Goal: Communication & Community: Answer question/provide support

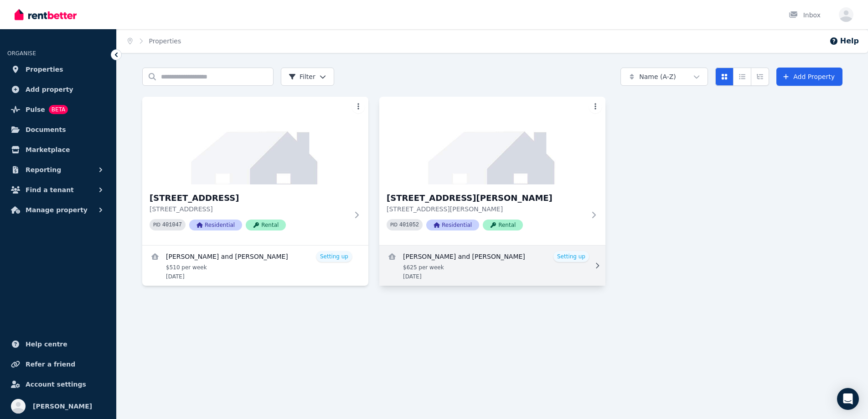
click at [575, 259] on link "View details for Diana Birnbaum and Jordan Newell" at bounding box center [492, 265] width 226 height 40
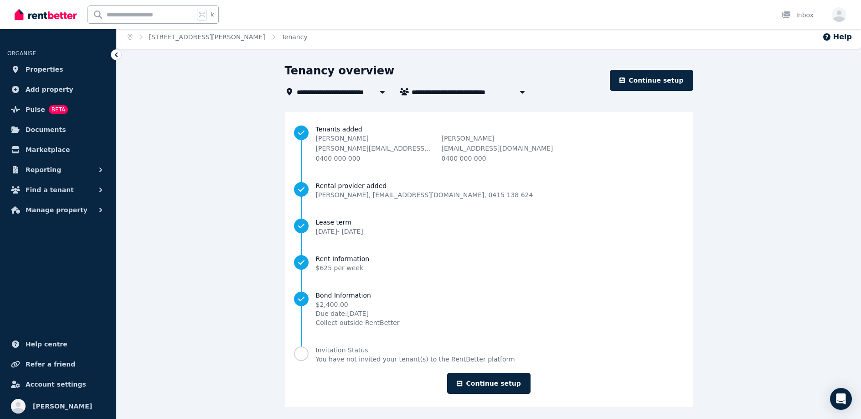
scroll to position [8, 0]
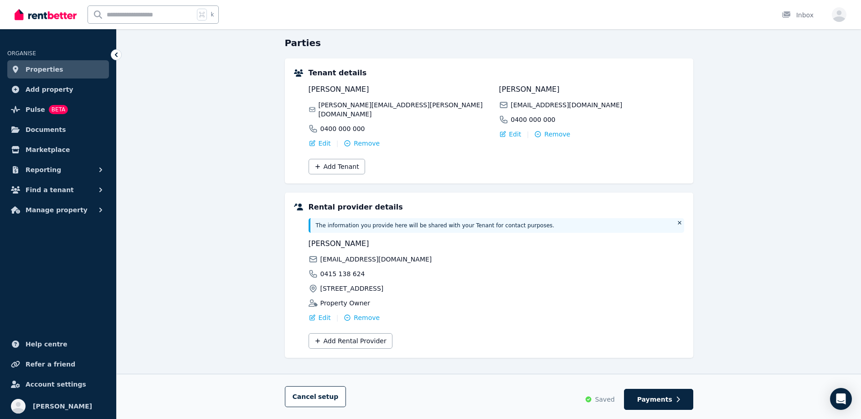
scroll to position [84, 0]
click at [658, 400] on span "Payments" at bounding box center [654, 398] width 35 height 9
select select "**********"
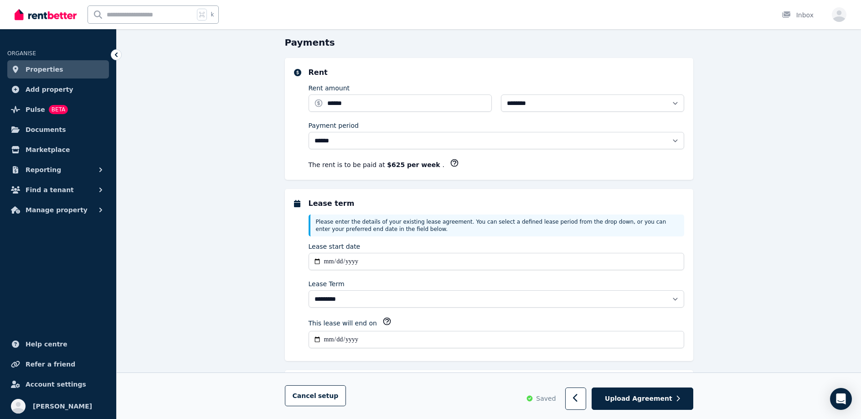
scroll to position [0, 0]
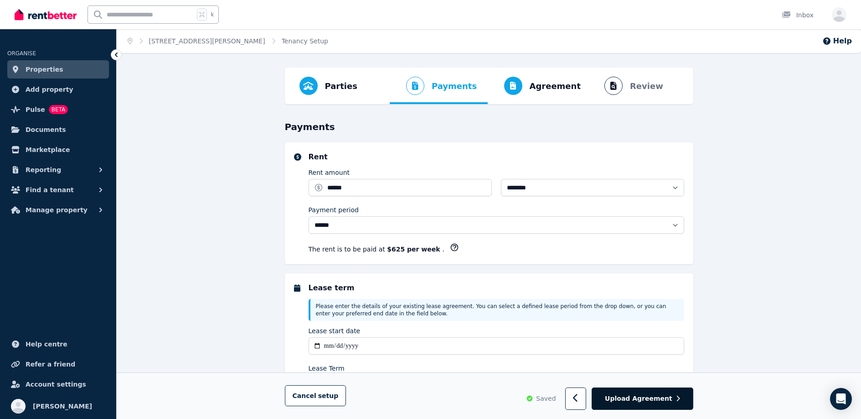
select select "**********"
click at [662, 400] on span "Upload Agreement" at bounding box center [638, 398] width 67 height 9
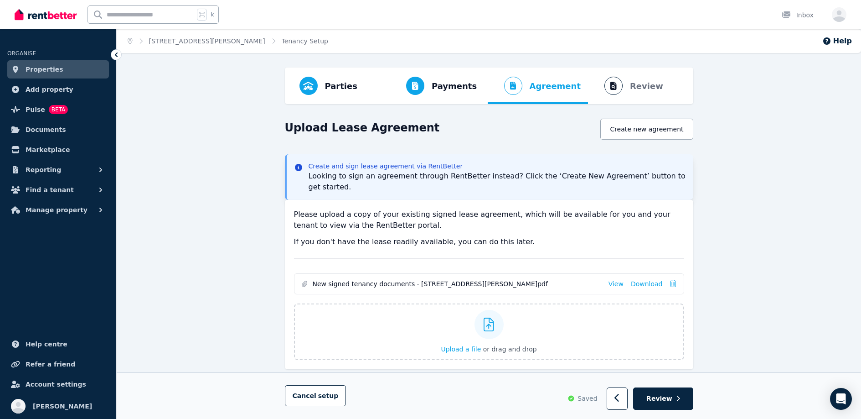
click at [662, 400] on span "Review" at bounding box center [659, 398] width 26 height 9
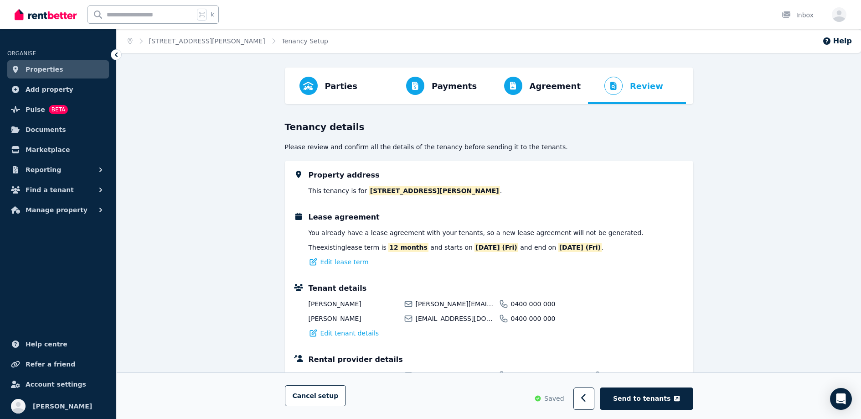
click at [662, 400] on span "Send to tenants" at bounding box center [641, 398] width 57 height 9
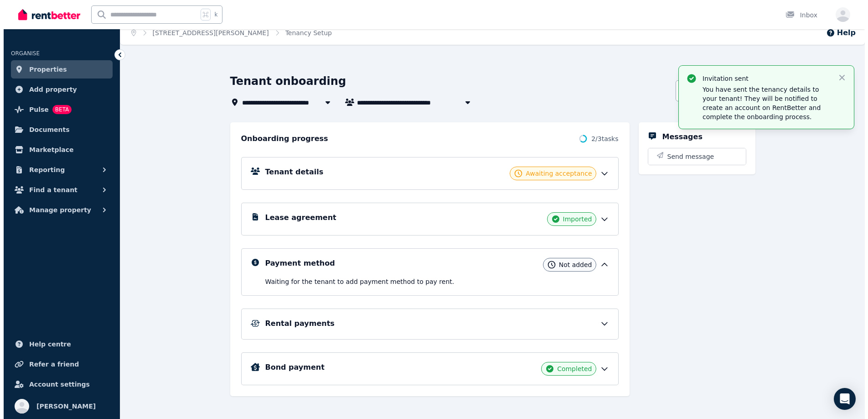
scroll to position [16, 0]
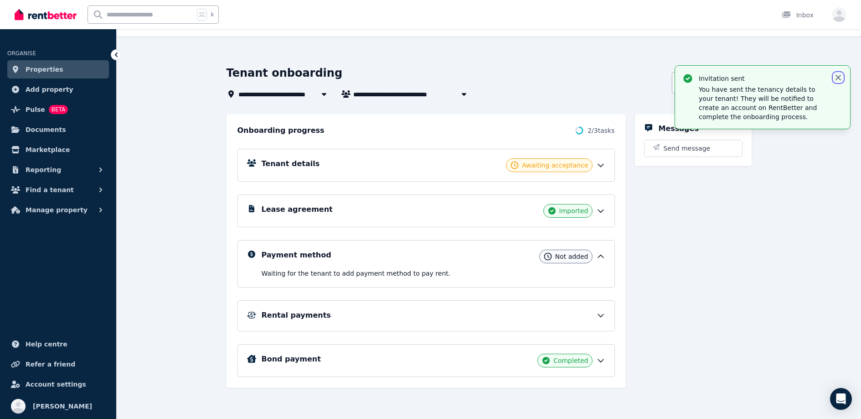
click at [840, 77] on icon "button" at bounding box center [838, 77] width 9 height 9
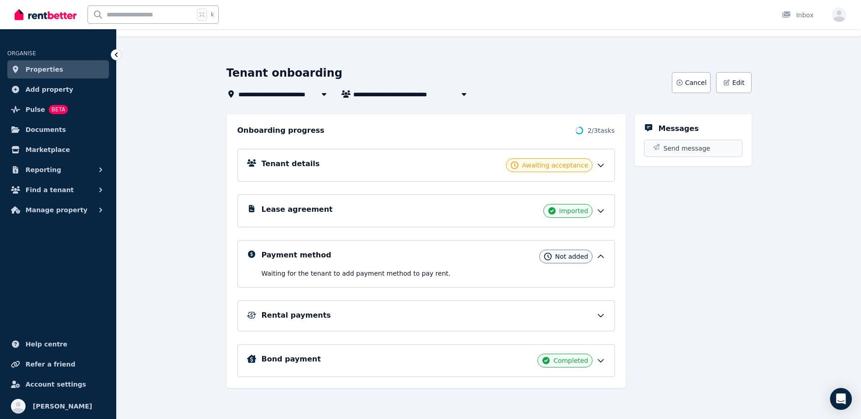
click at [704, 147] on span "Send message" at bounding box center [687, 148] width 47 height 9
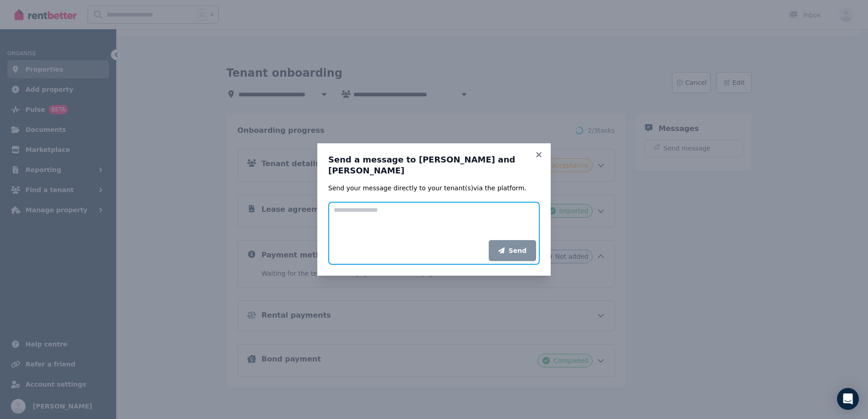
click at [427, 227] on textarea "Add your message" at bounding box center [434, 221] width 212 height 38
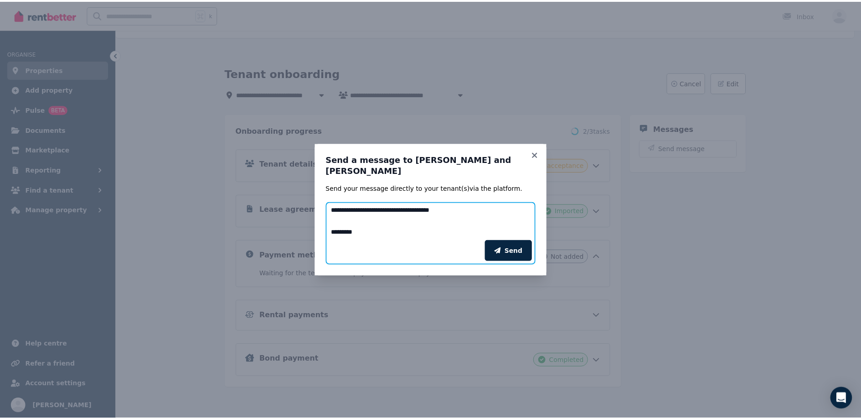
scroll to position [50, 0]
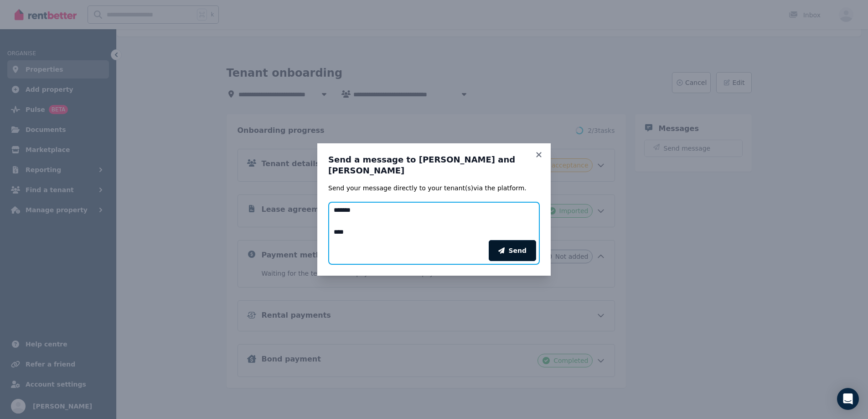
type textarea "**********"
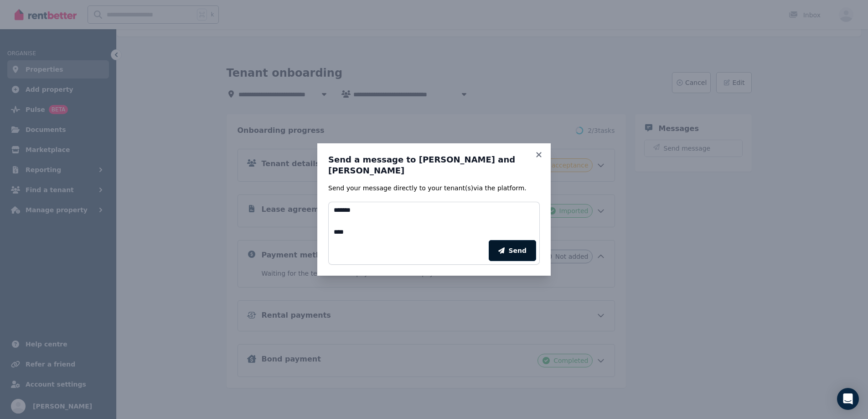
click at [505, 249] on icon "submit" at bounding box center [501, 250] width 6 height 6
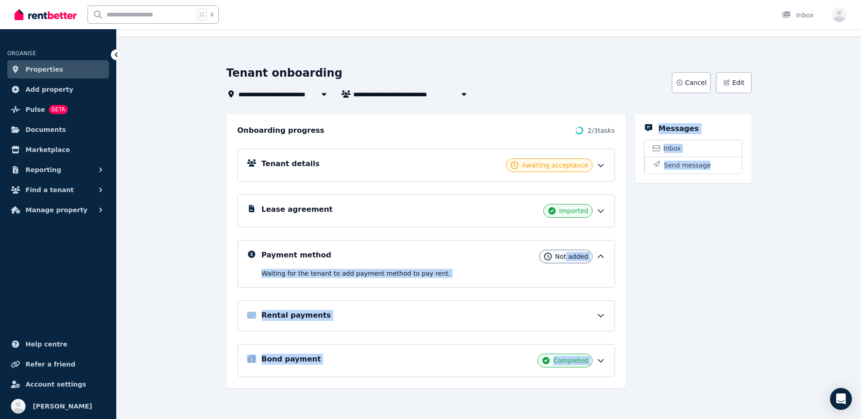
drag, startPoint x: 567, startPoint y: 256, endPoint x: 767, endPoint y: 281, distance: 201.3
click at [767, 281] on div "**********" at bounding box center [489, 242] width 744 height 353
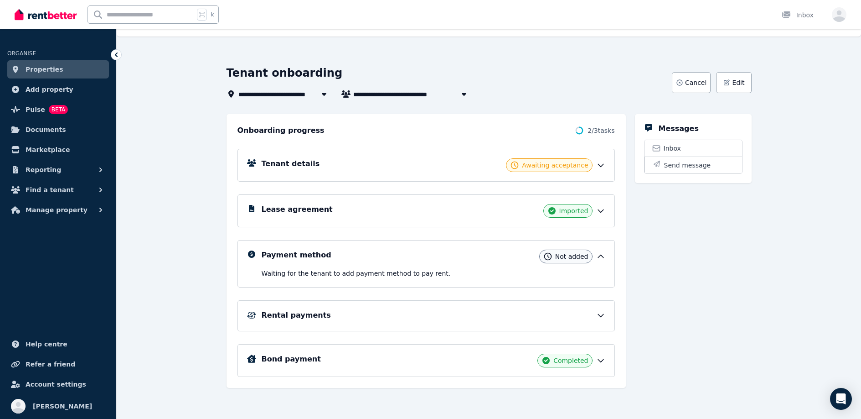
click at [53, 73] on span "Properties" at bounding box center [45, 69] width 38 height 11
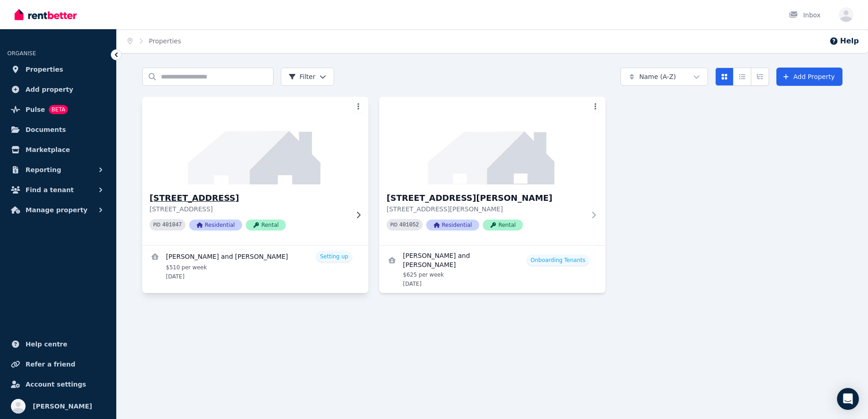
click at [306, 189] on div "[STREET_ADDRESS] PID 401047 Residential Rental" at bounding box center [255, 214] width 226 height 61
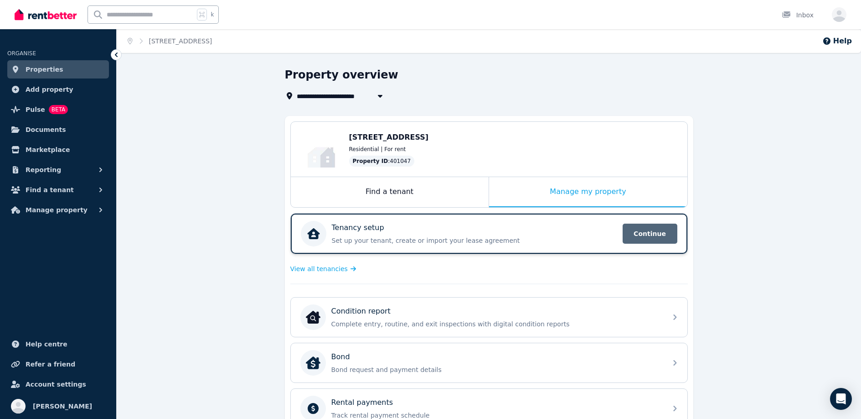
click at [656, 236] on span "Continue" at bounding box center [650, 233] width 55 height 20
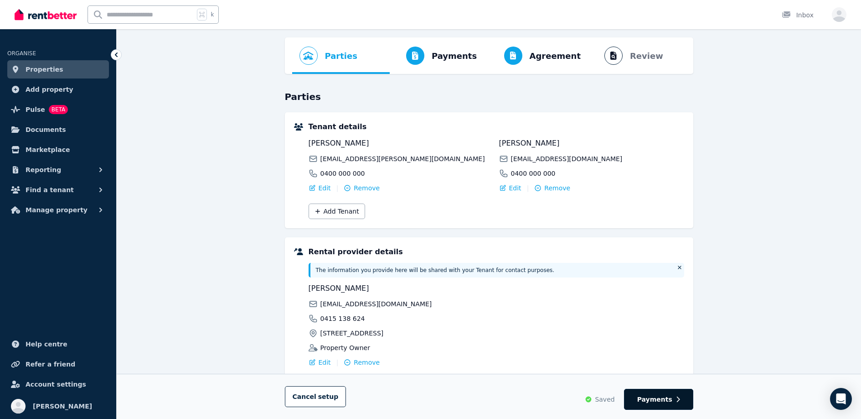
scroll to position [84, 0]
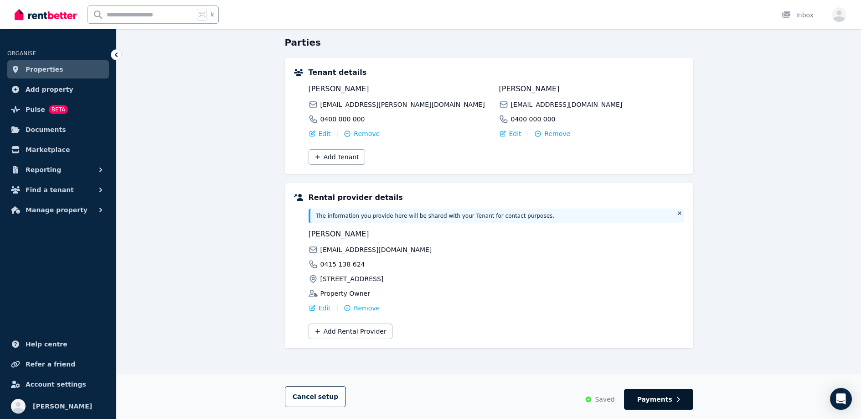
click at [668, 398] on span "Payments" at bounding box center [654, 398] width 35 height 9
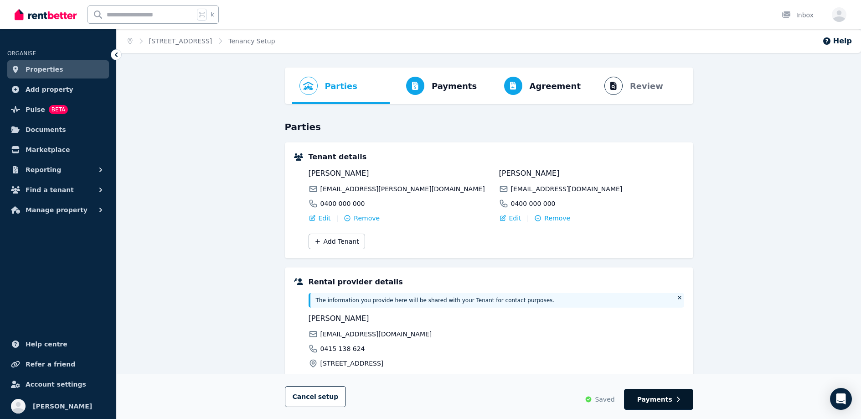
select select "**********"
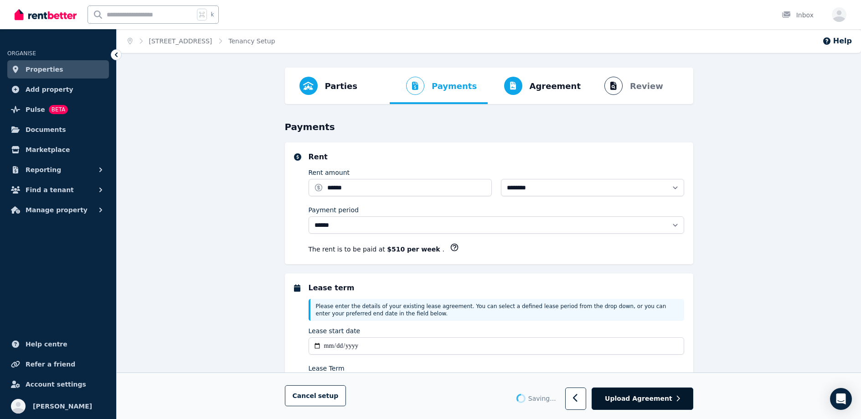
select select "**********"
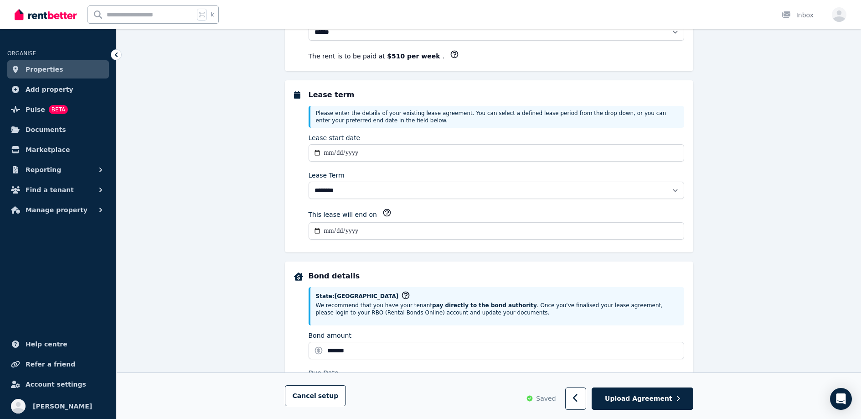
scroll to position [91, 0]
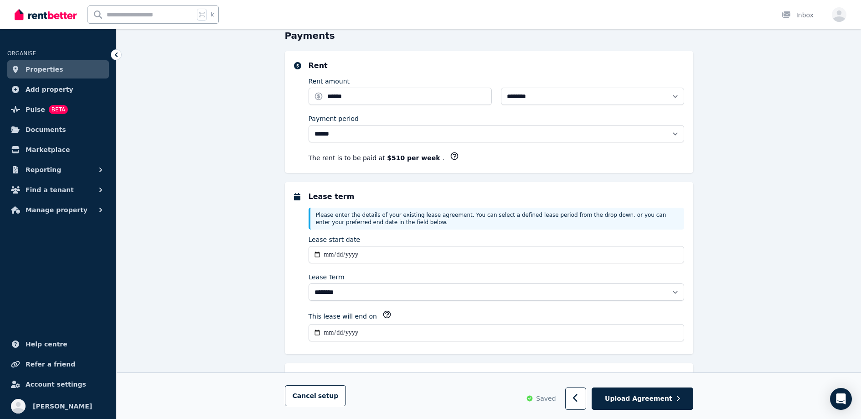
click at [54, 74] on span "Properties" at bounding box center [45, 69] width 38 height 11
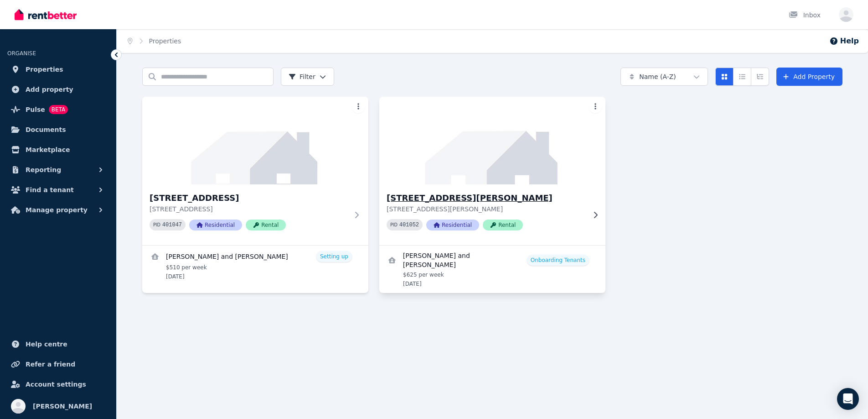
click at [442, 192] on h3 "[STREET_ADDRESS][PERSON_NAME]" at bounding box center [486, 197] width 199 height 13
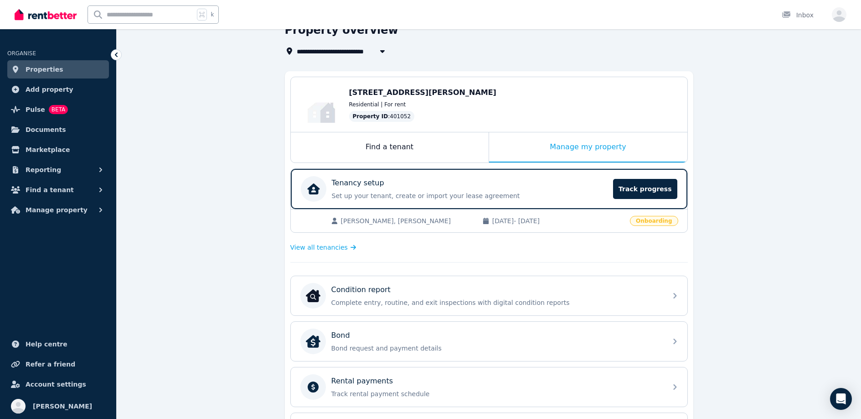
scroll to position [90, 0]
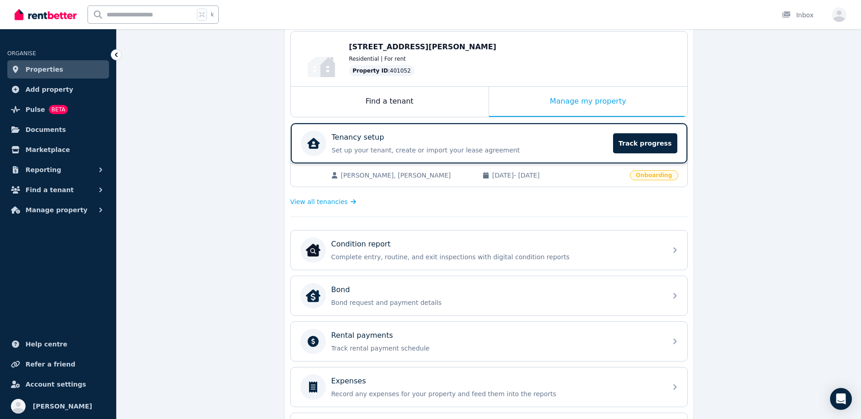
click at [407, 146] on p "Set up your tenant, create or import your lease agreement" at bounding box center [470, 149] width 276 height 9
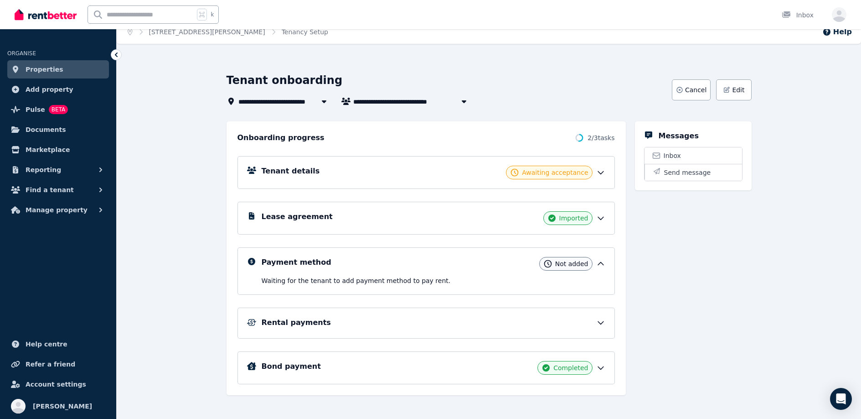
scroll to position [16, 0]
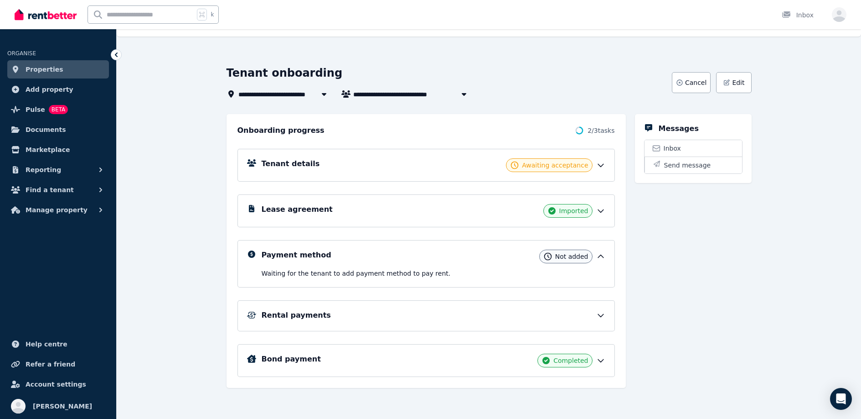
click at [511, 318] on div "Rental payments" at bounding box center [434, 315] width 344 height 11
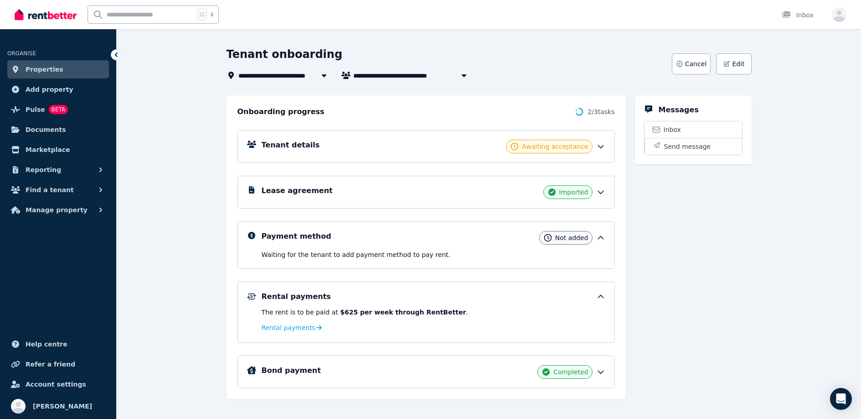
scroll to position [47, 0]
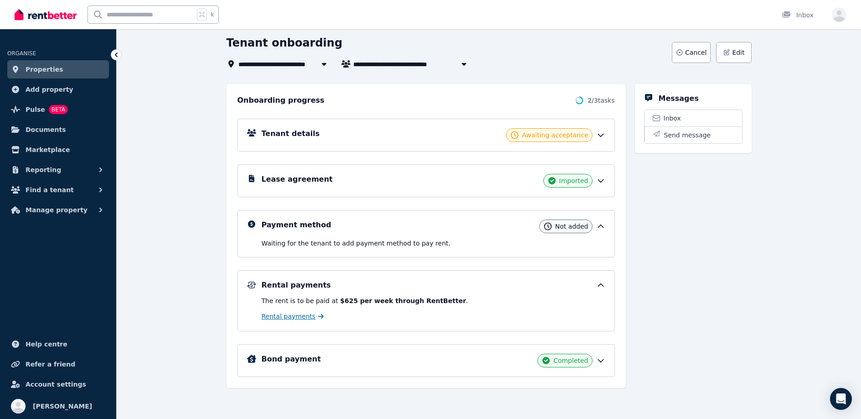
click at [290, 317] on span "Rental payments" at bounding box center [289, 315] width 54 height 9
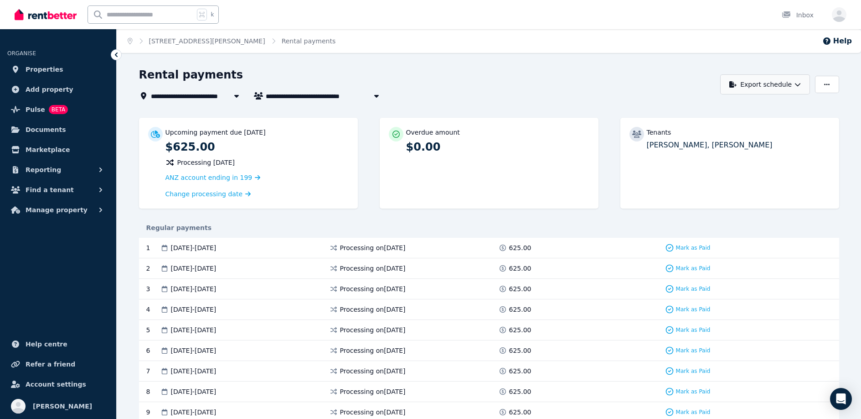
click at [792, 91] on button "Export schedule" at bounding box center [765, 84] width 90 height 20
click at [636, 78] on div "Rental payments" at bounding box center [427, 75] width 577 height 17
click at [566, 96] on div "**********" at bounding box center [427, 95] width 577 height 11
click at [527, 99] on div "**********" at bounding box center [427, 95] width 577 height 11
click at [38, 68] on span "Properties" at bounding box center [45, 69] width 38 height 11
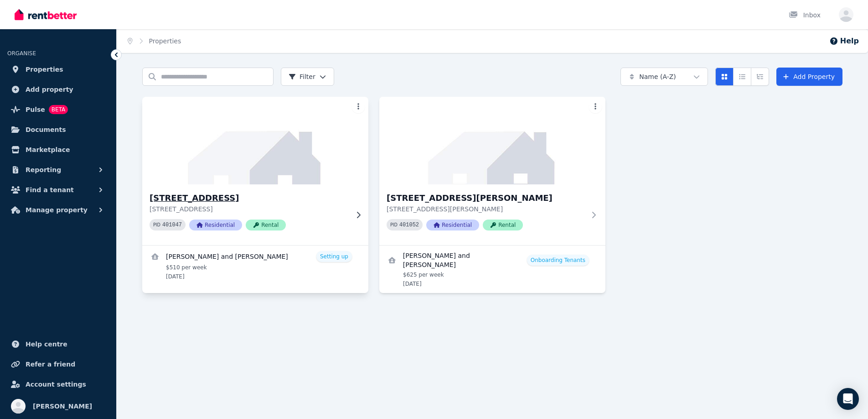
click at [245, 196] on h3 "[STREET_ADDRESS]" at bounding box center [249, 197] width 199 height 13
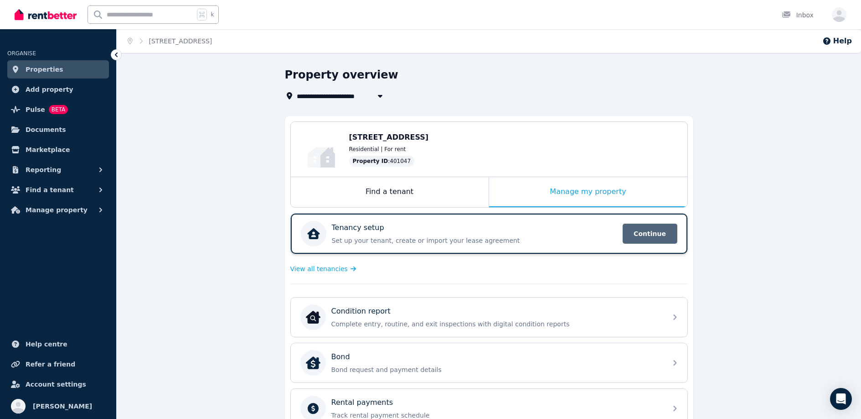
click at [648, 233] on span "Continue" at bounding box center [650, 233] width 55 height 20
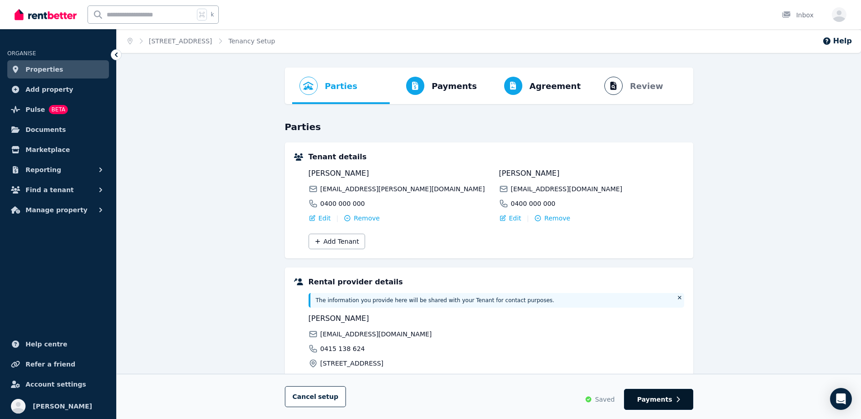
click at [657, 398] on span "Payments" at bounding box center [654, 398] width 35 height 9
select select "**********"
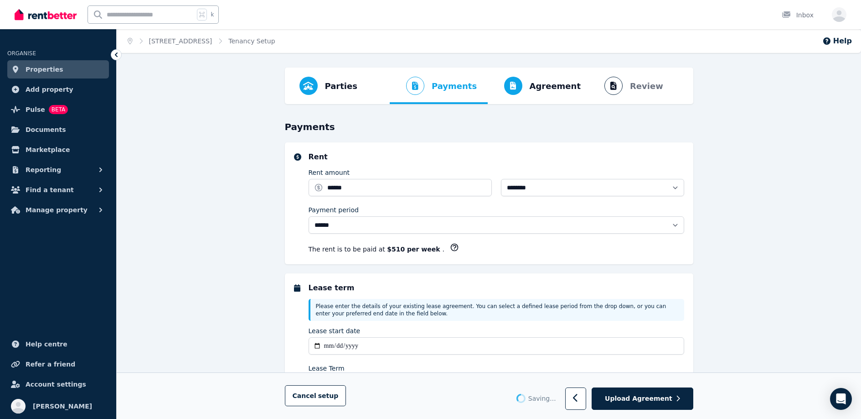
select select "**********"
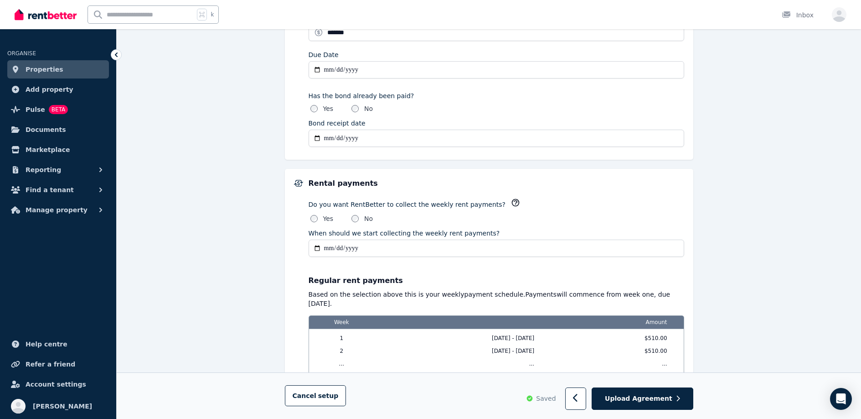
scroll to position [659, 0]
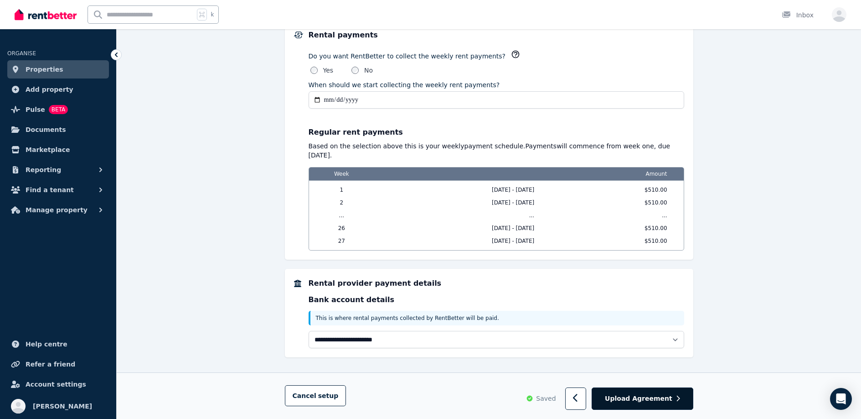
click at [666, 400] on span "Upload Agreement" at bounding box center [638, 398] width 67 height 9
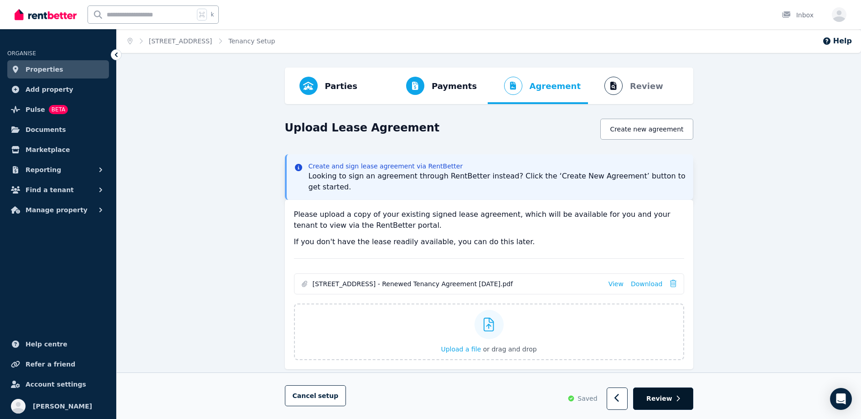
click at [661, 400] on span "Review" at bounding box center [659, 398] width 26 height 9
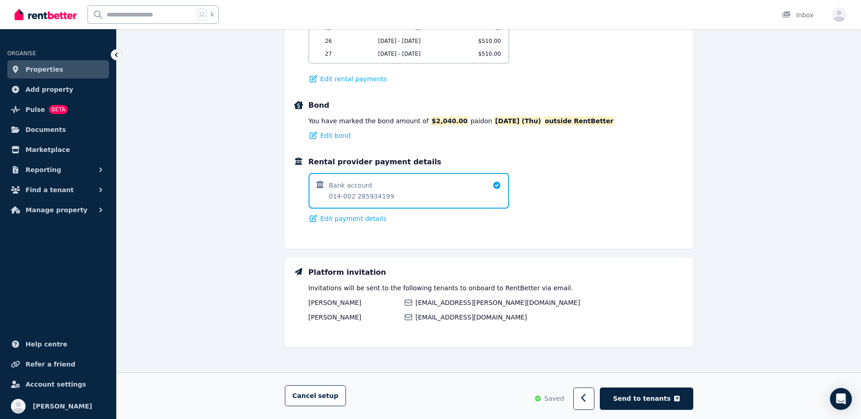
scroll to position [577, 0]
click at [653, 399] on span "Send to tenants" at bounding box center [641, 397] width 57 height 9
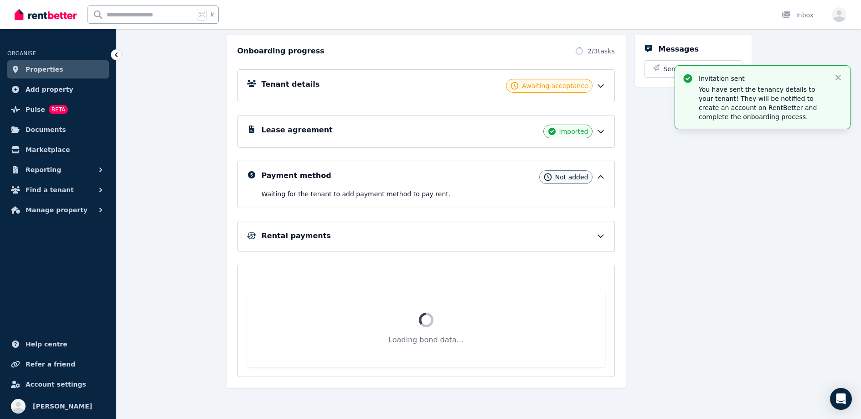
scroll to position [16, 0]
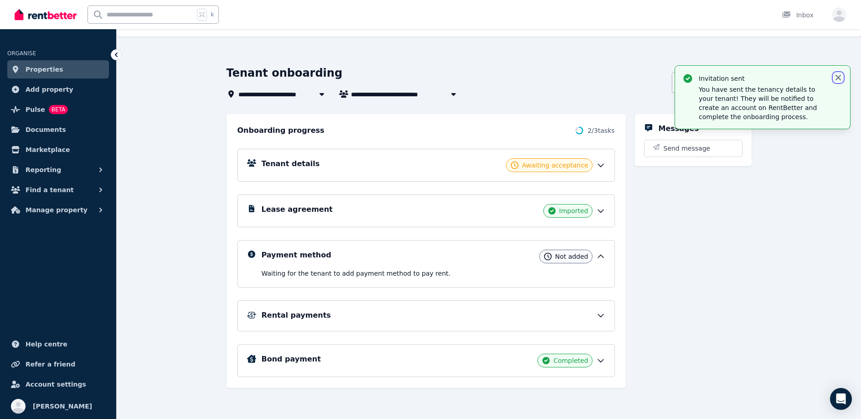
click at [838, 76] on icon "button" at bounding box center [838, 77] width 9 height 9
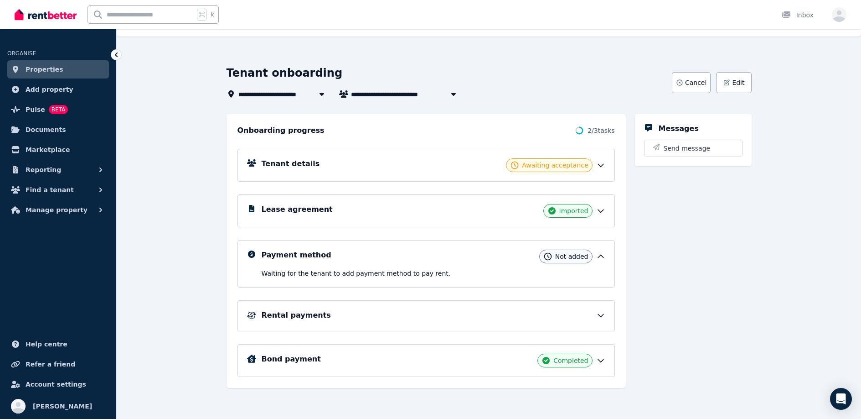
click at [50, 67] on span "Properties" at bounding box center [45, 69] width 38 height 11
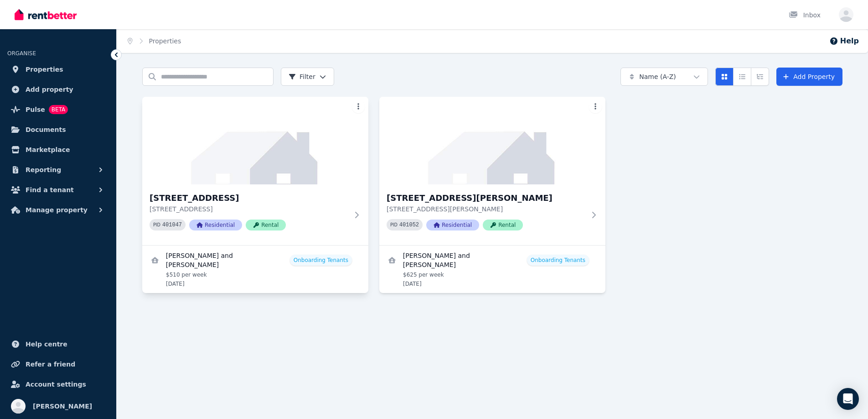
click at [359, 109] on html "Open main menu Inbox Open user menu ORGANISE Properties Add property Pulse BETA…" at bounding box center [434, 209] width 868 height 419
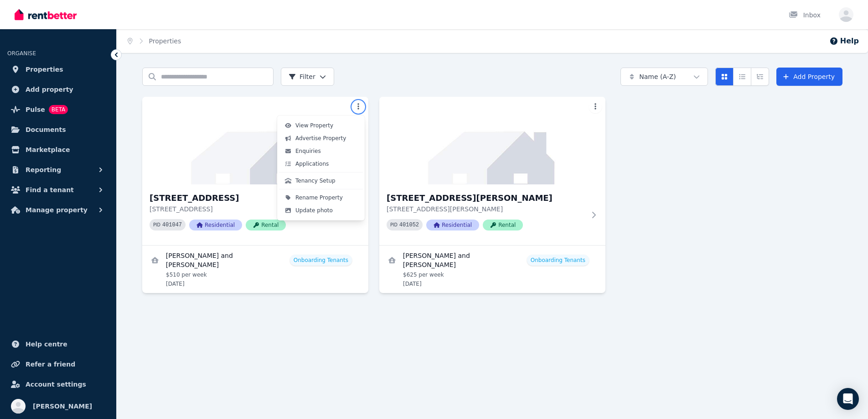
click at [289, 321] on html "Open main menu Inbox Open user menu ORGANISE Properties Add property Pulse BETA…" at bounding box center [434, 209] width 868 height 419
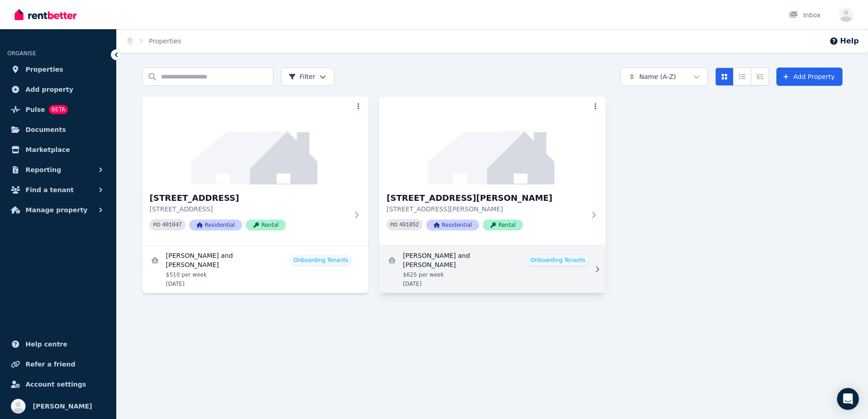
click at [563, 257] on link "View details for Diana Birnbaum and Jordan Newell" at bounding box center [492, 268] width 226 height 47
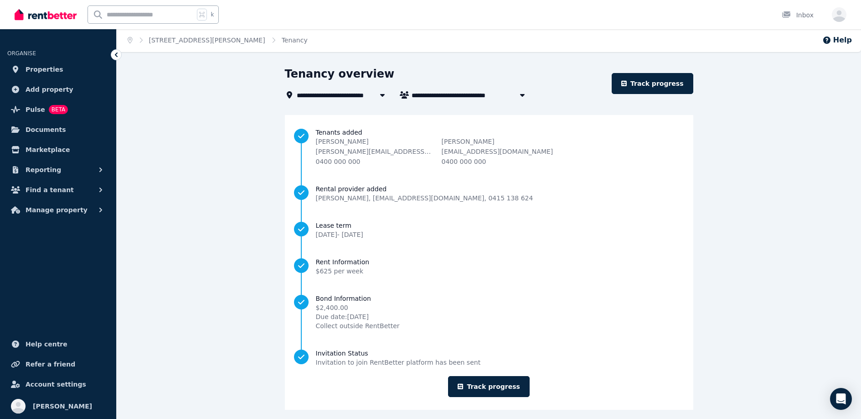
scroll to position [8, 0]
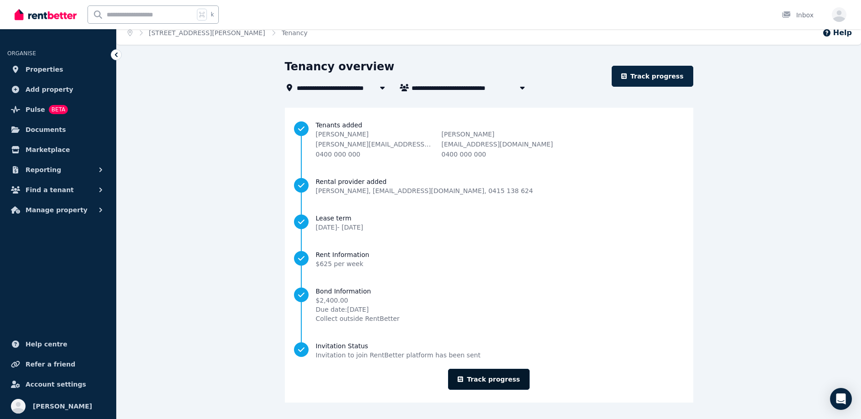
click at [512, 376] on link "Track progress" at bounding box center [489, 378] width 82 height 21
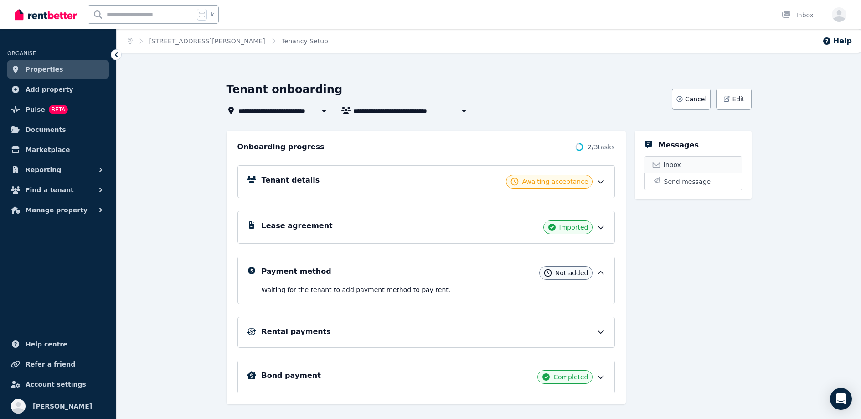
click at [677, 165] on span "Inbox" at bounding box center [672, 164] width 17 height 9
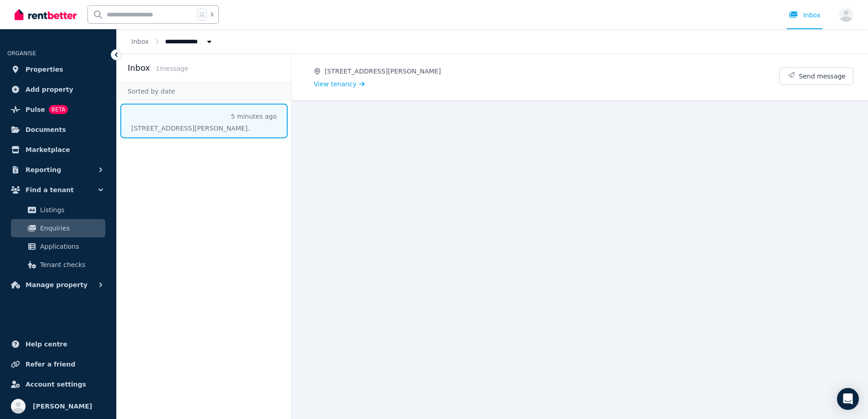
click at [178, 127] on span "Message list" at bounding box center [204, 120] width 175 height 35
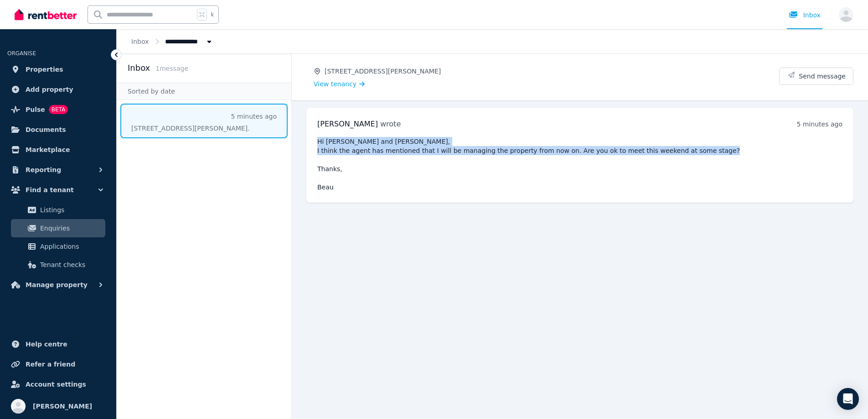
drag, startPoint x: 339, startPoint y: 188, endPoint x: 318, endPoint y: 141, distance: 51.4
click at [318, 141] on pre "Hi [PERSON_NAME] and [PERSON_NAME], I think the agent has mentioned that I will…" at bounding box center [579, 164] width 525 height 55
copy pre "Hi [PERSON_NAME] and [PERSON_NAME], I think the agent has mentioned that I will…"
click at [47, 68] on span "Properties" at bounding box center [45, 69] width 38 height 11
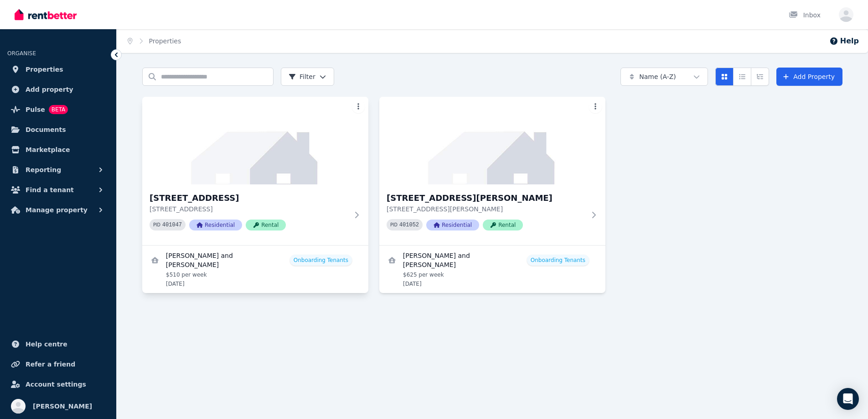
click at [356, 107] on html "Open main menu Inbox Open user menu ORGANISE Properties Add property Pulse BETA…" at bounding box center [434, 209] width 868 height 419
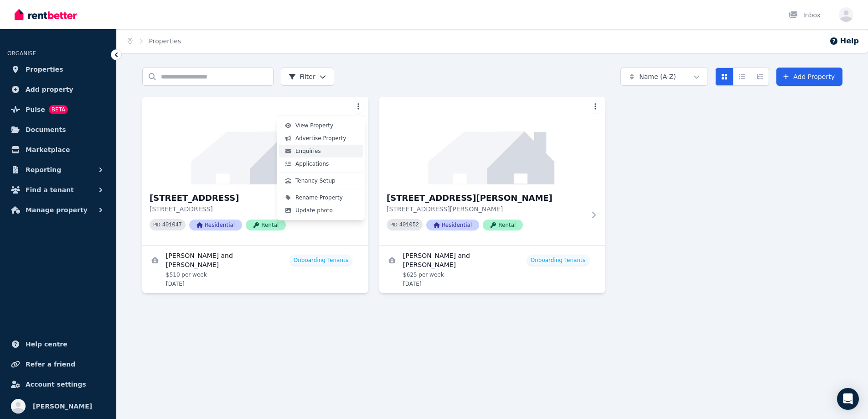
click at [311, 152] on span "Enquiries" at bounding box center [308, 150] width 26 height 7
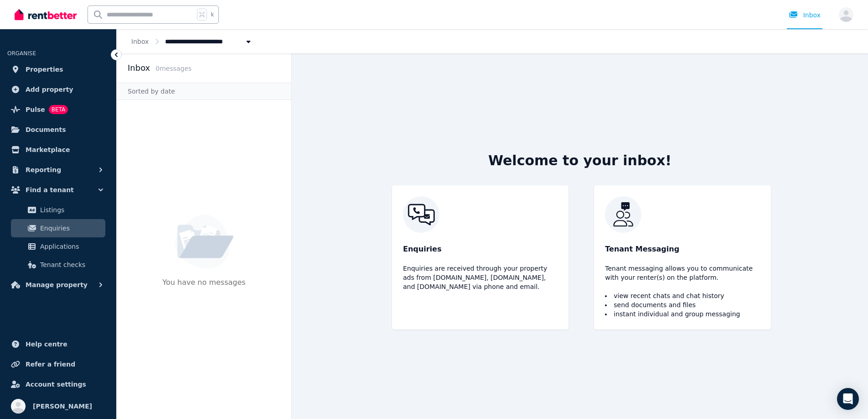
click at [421, 248] on p "Enquiries" at bounding box center [480, 248] width 155 height 11
click at [436, 218] on img at bounding box center [480, 214] width 155 height 36
click at [680, 251] on p "Tenant Messaging" at bounding box center [682, 248] width 155 height 11
click at [43, 70] on span "Properties" at bounding box center [45, 69] width 38 height 11
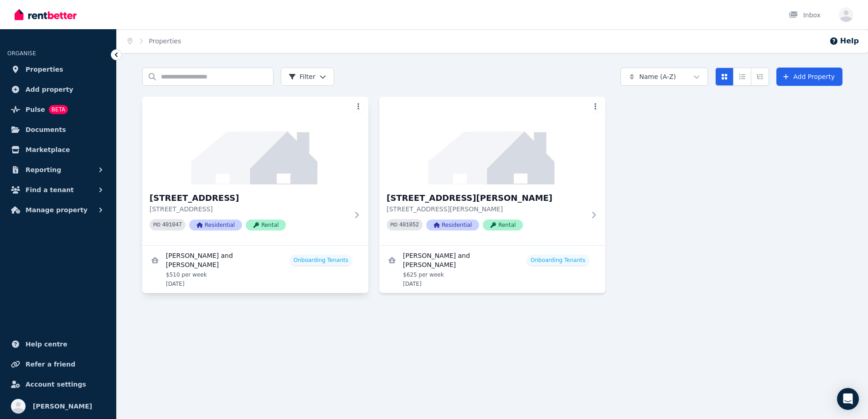
click at [359, 107] on html "Open main menu Inbox Open user menu ORGANISE Properties Add property Pulse BETA…" at bounding box center [434, 209] width 868 height 419
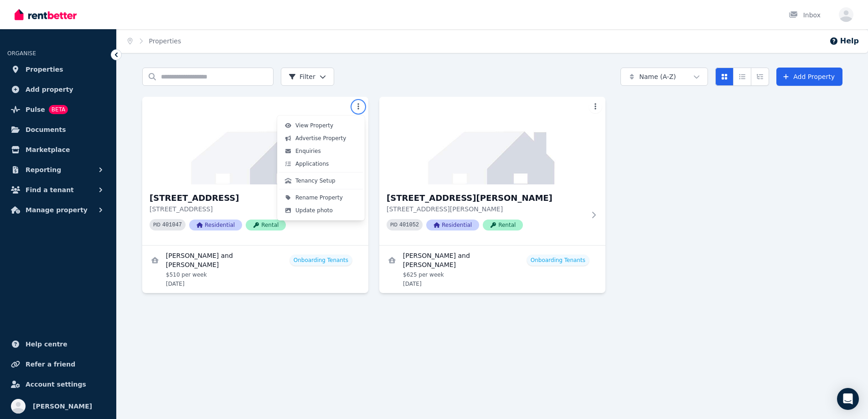
click at [284, 314] on html "Open main menu Inbox Open user menu ORGANISE Properties Add property Pulse BETA…" at bounding box center [434, 209] width 868 height 419
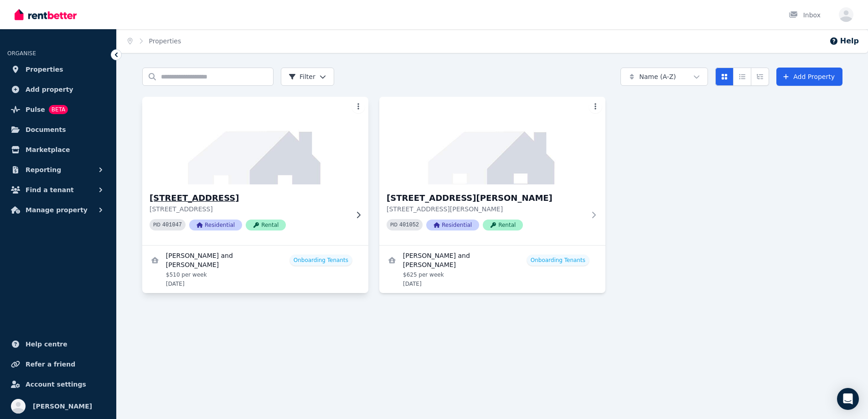
click at [331, 172] on img at bounding box center [256, 140] width 238 height 92
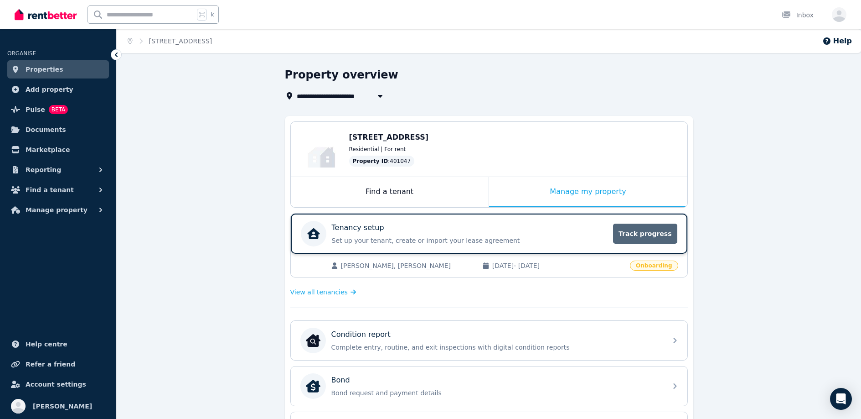
click at [654, 229] on span "Track progress" at bounding box center [645, 233] width 64 height 20
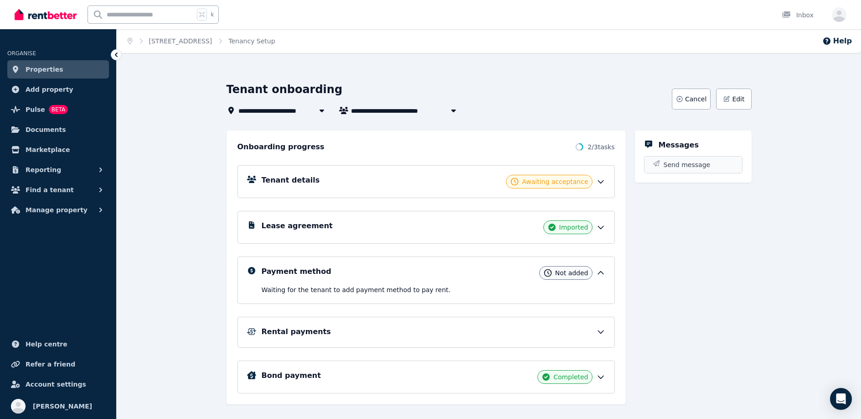
click at [693, 165] on span "Send message" at bounding box center [687, 164] width 47 height 9
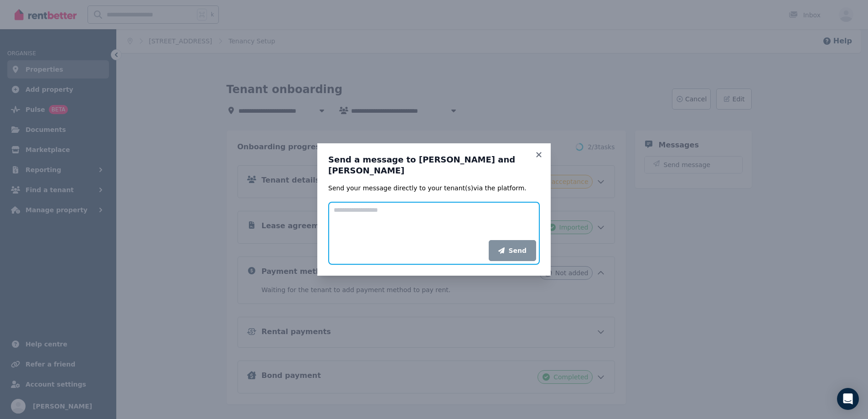
click at [457, 212] on textarea "Add your message" at bounding box center [434, 221] width 212 height 38
paste textarea "**********"
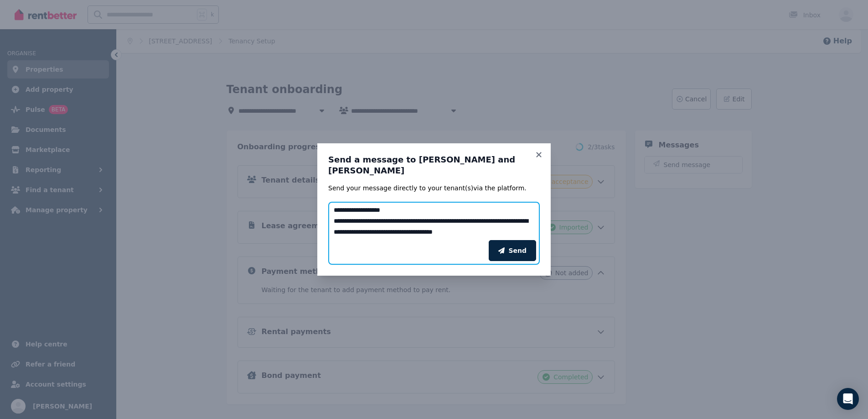
drag, startPoint x: 392, startPoint y: 205, endPoint x: 342, endPoint y: 202, distance: 50.2
click at [342, 202] on textarea "**********" at bounding box center [434, 221] width 212 height 38
type textarea "**********"
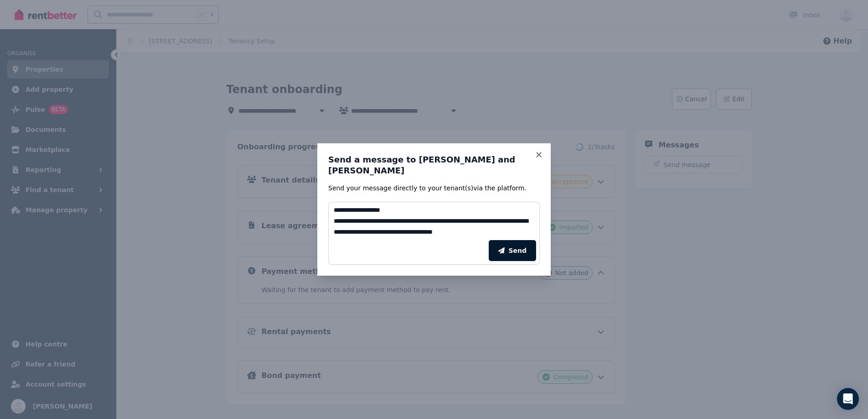
click at [513, 245] on button "Send" at bounding box center [512, 250] width 47 height 21
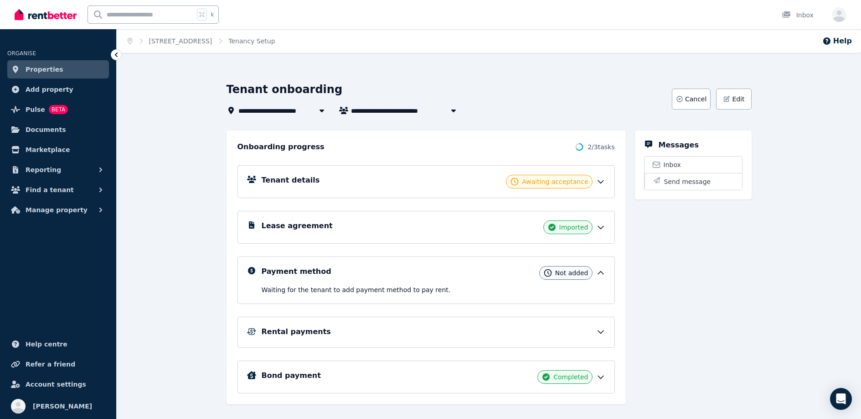
click at [567, 1] on div "k Inbox" at bounding box center [415, 14] width 801 height 29
